Goal: Find specific page/section

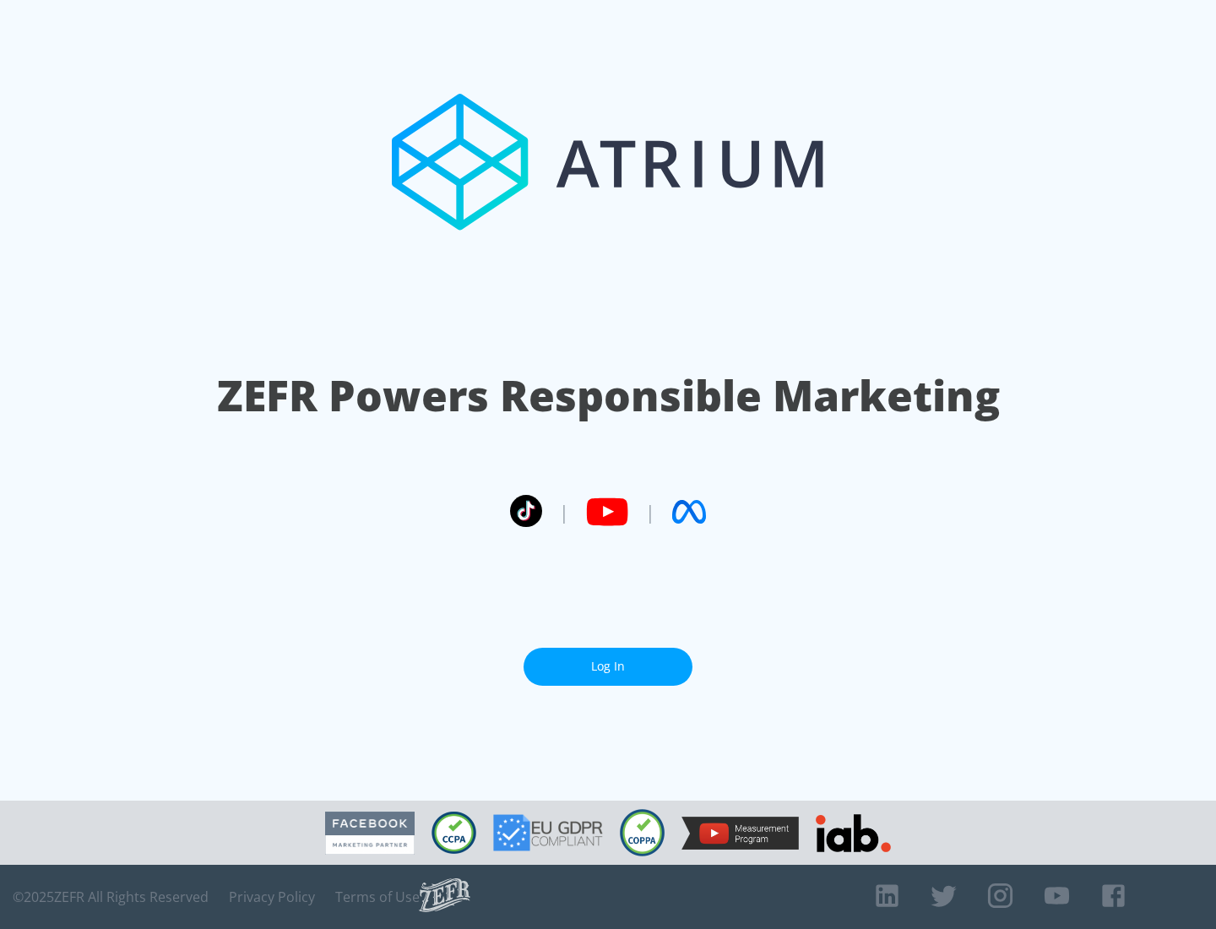
click at [608, 666] on link "Log In" at bounding box center [608, 667] width 169 height 38
